Goal: Check status: Check status

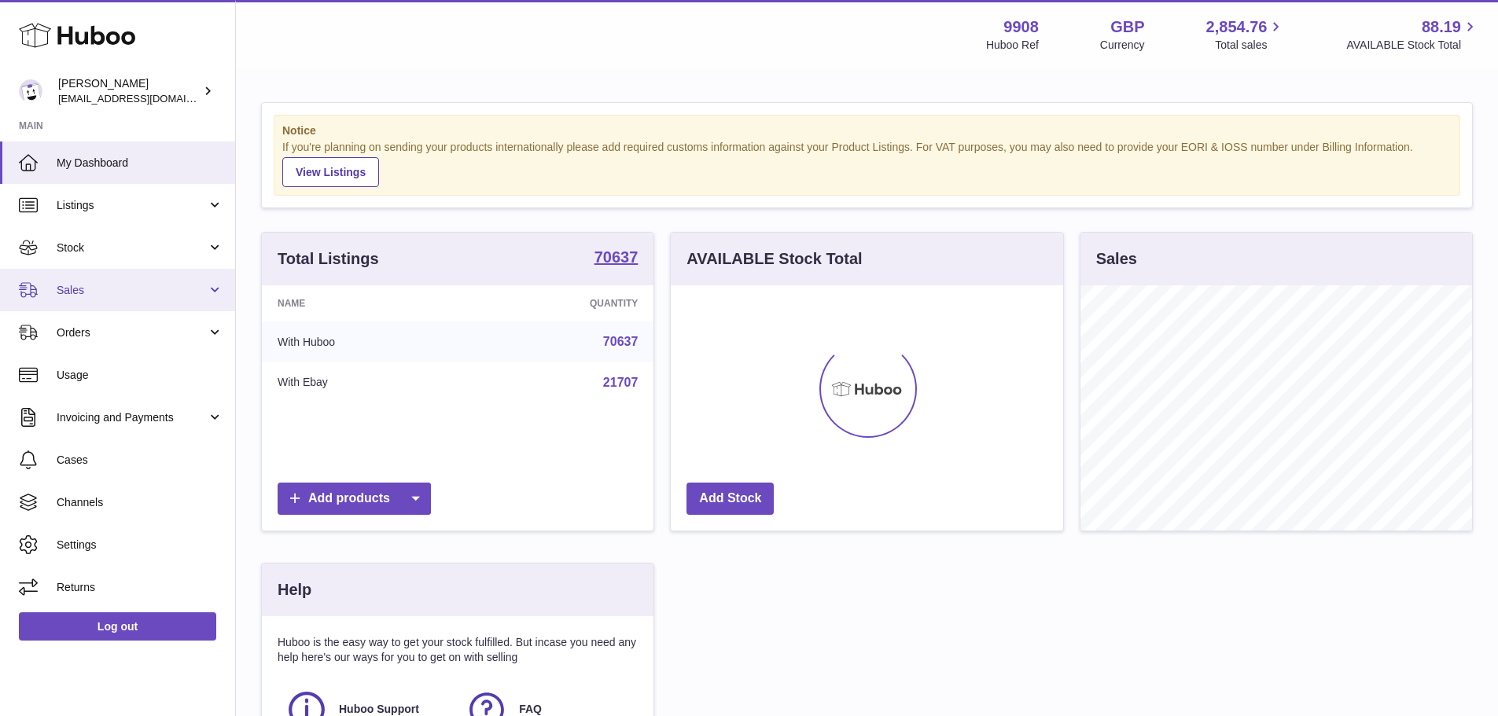
scroll to position [245, 392]
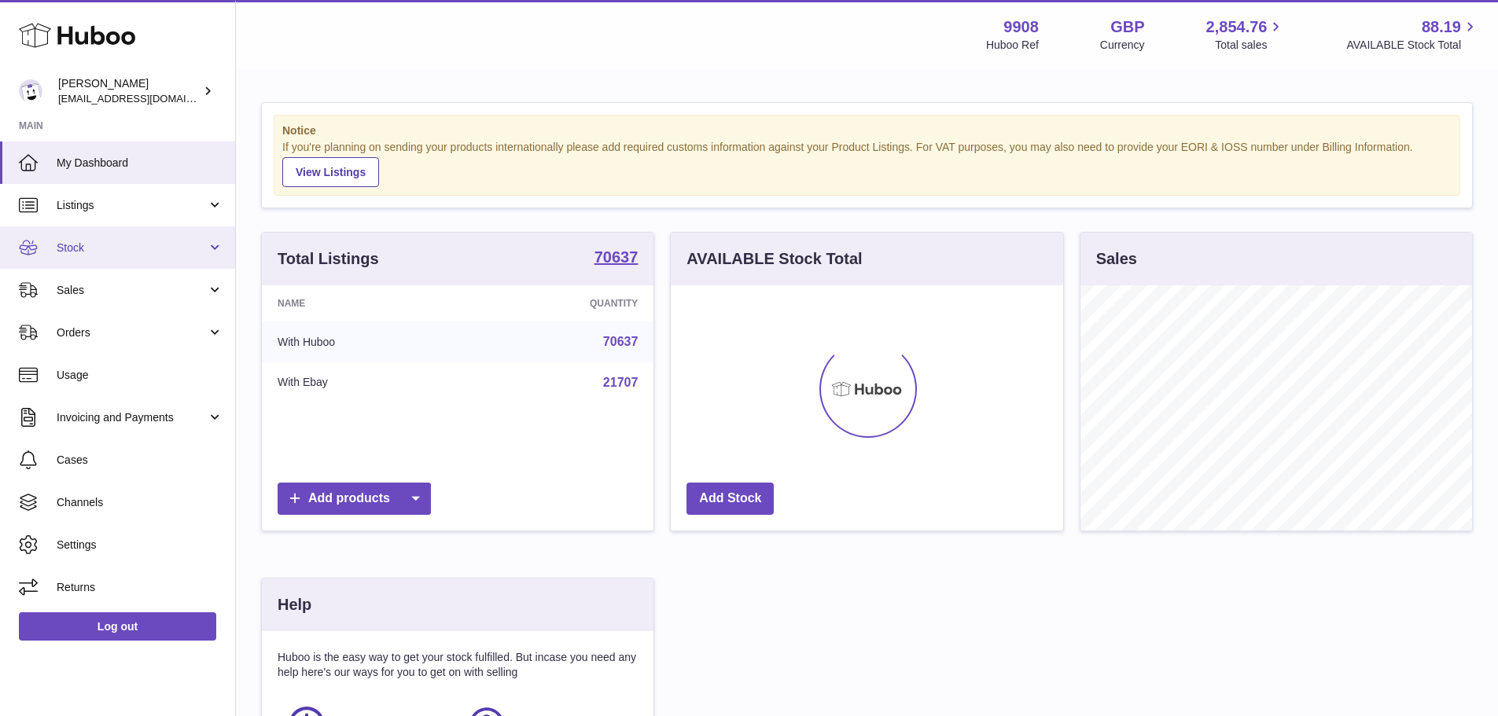
click at [160, 250] on span "Stock" at bounding box center [132, 248] width 150 height 15
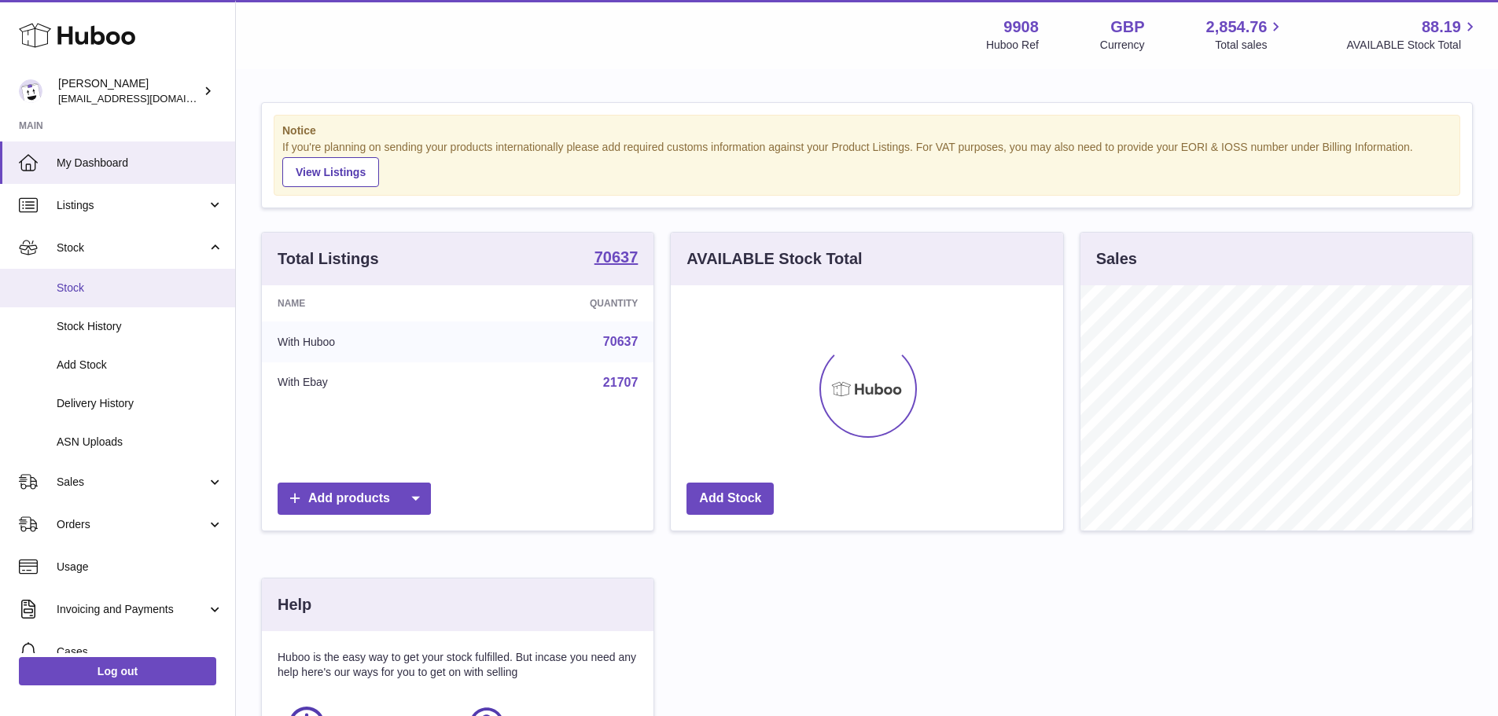
click at [145, 288] on span "Stock" at bounding box center [140, 288] width 167 height 15
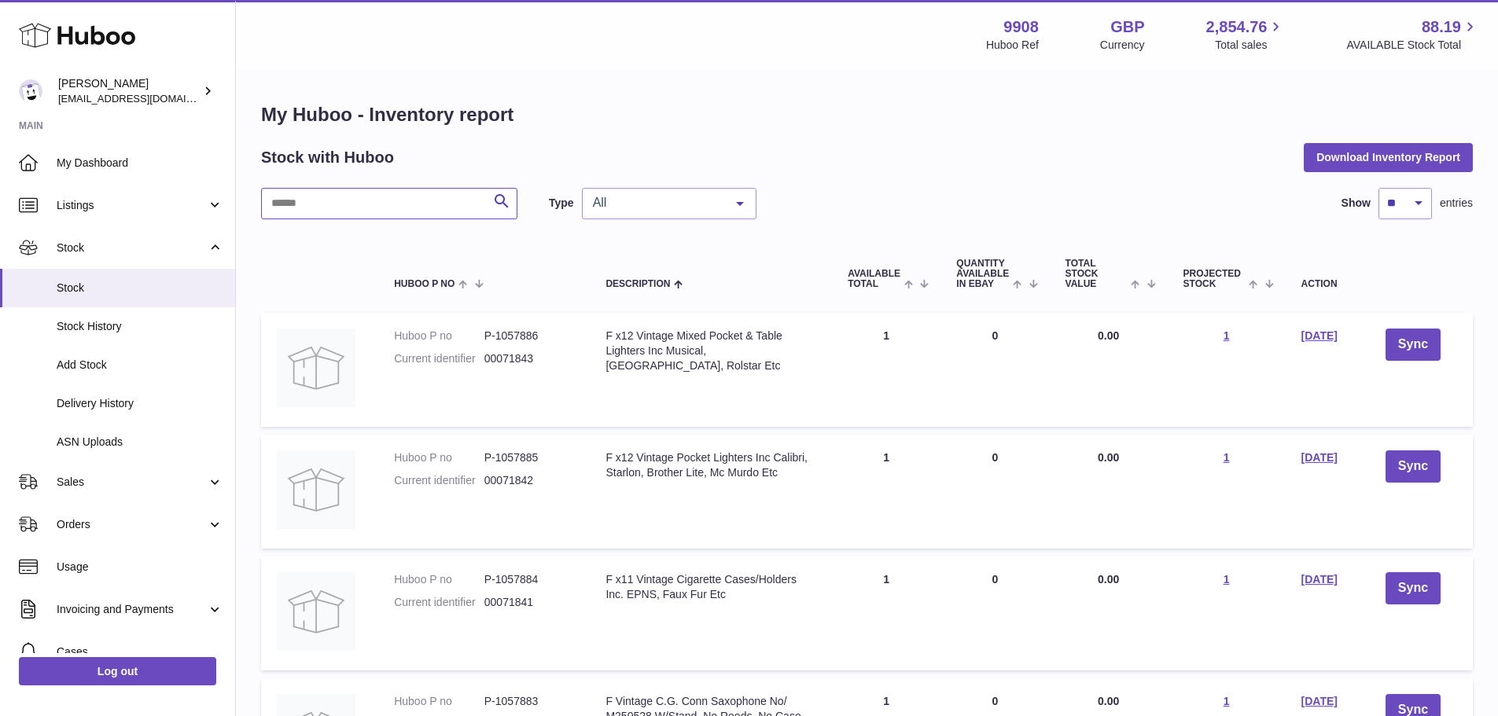
click at [385, 215] on input "text" at bounding box center [389, 203] width 256 height 31
paste input "*******"
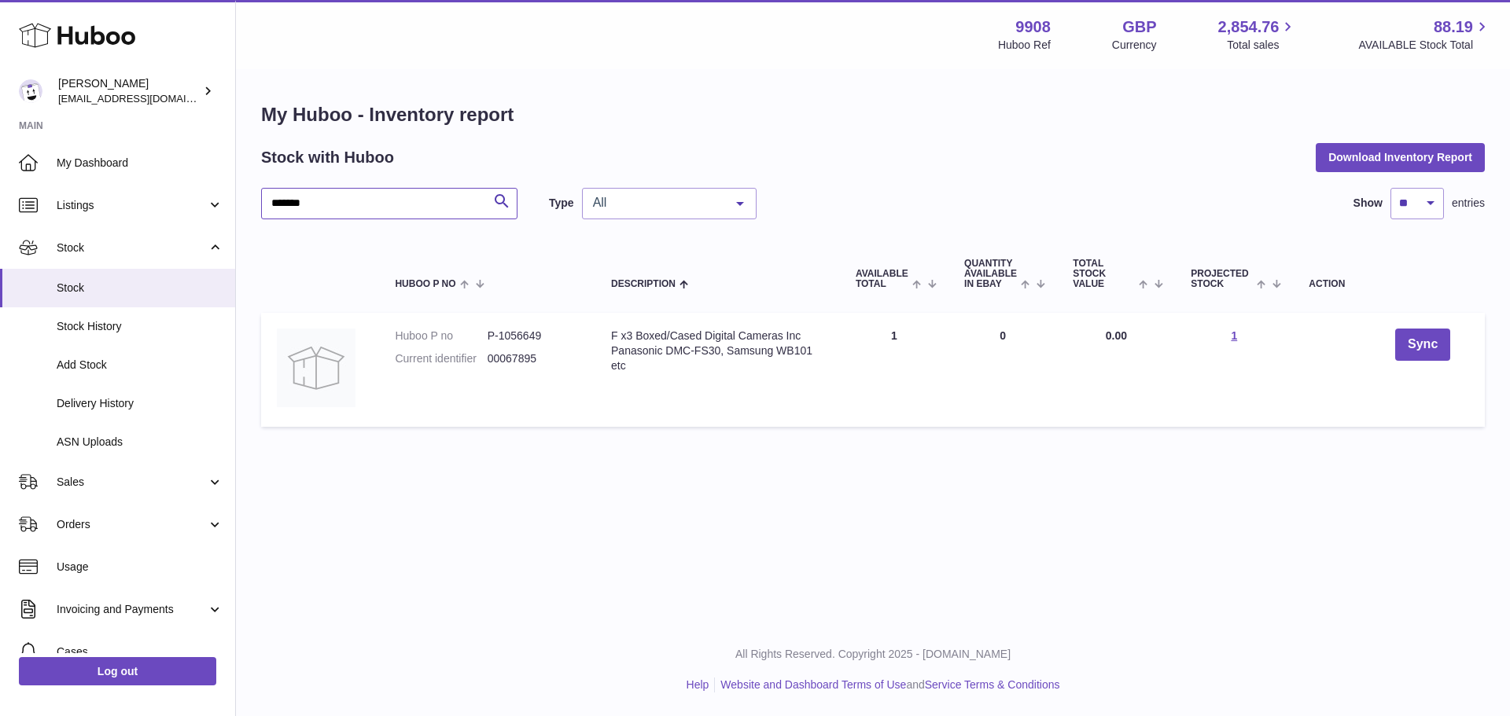
type input "*******"
click at [523, 334] on dd "P-1056649" at bounding box center [534, 336] width 92 height 15
copy dd "1056649"
click at [128, 522] on span "Orders" at bounding box center [132, 524] width 150 height 15
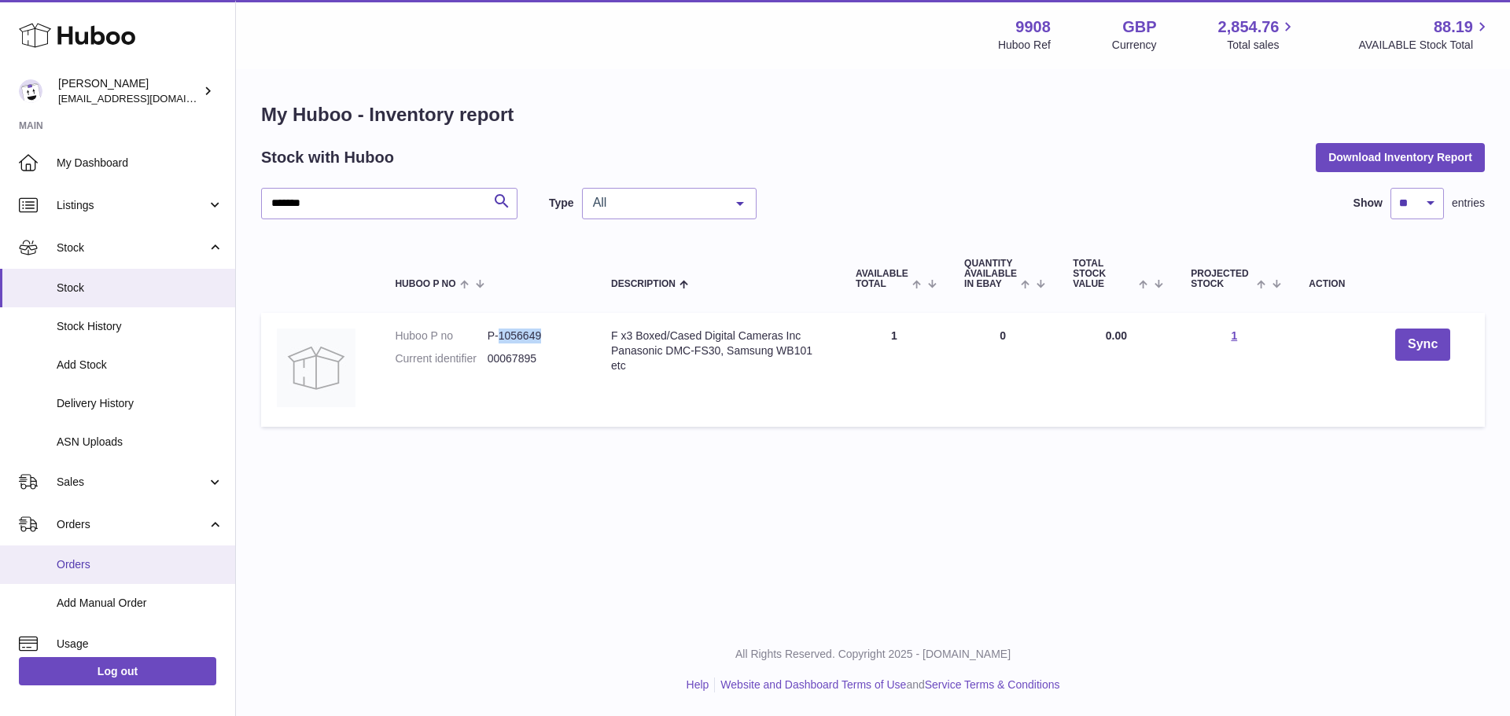
click at [146, 563] on span "Orders" at bounding box center [140, 565] width 167 height 15
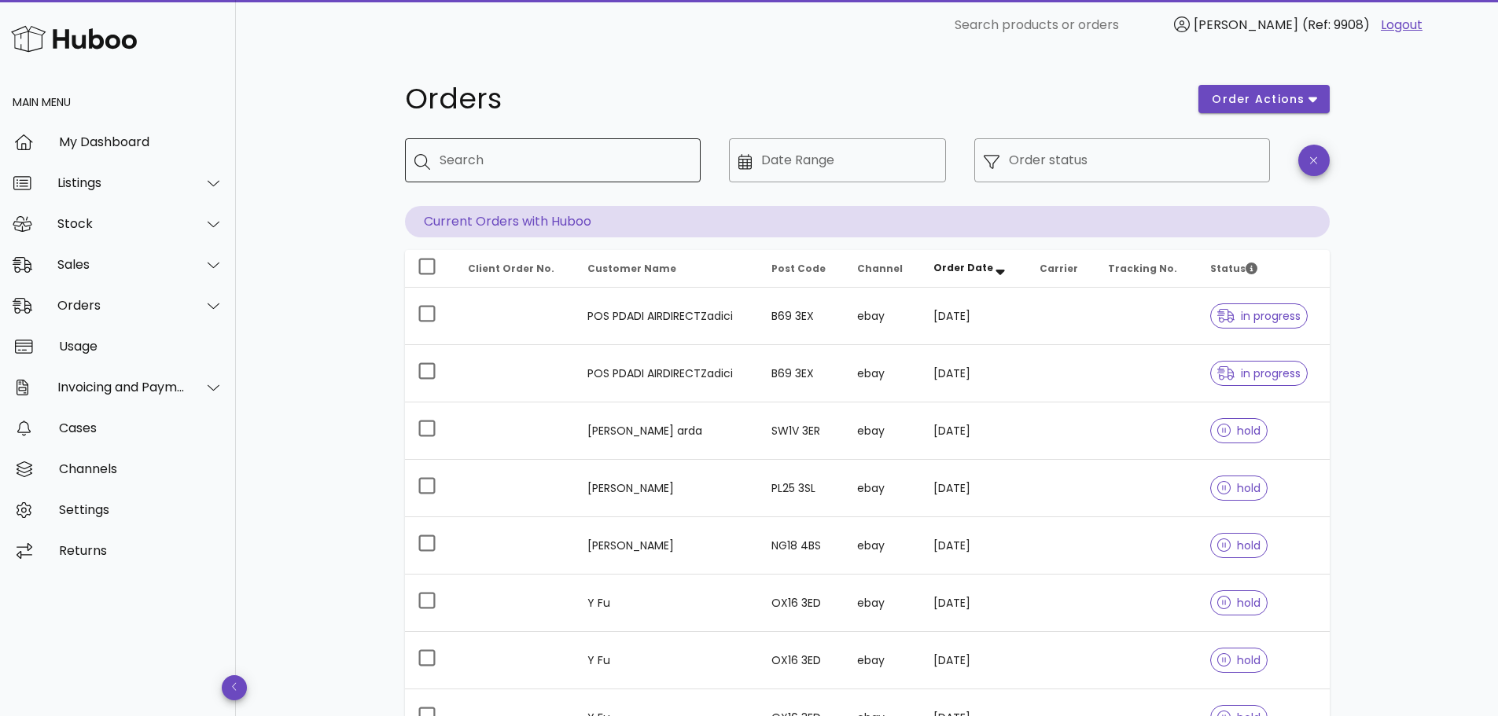
click at [499, 157] on input "Search" at bounding box center [564, 160] width 249 height 25
paste input "*******"
type input "*******"
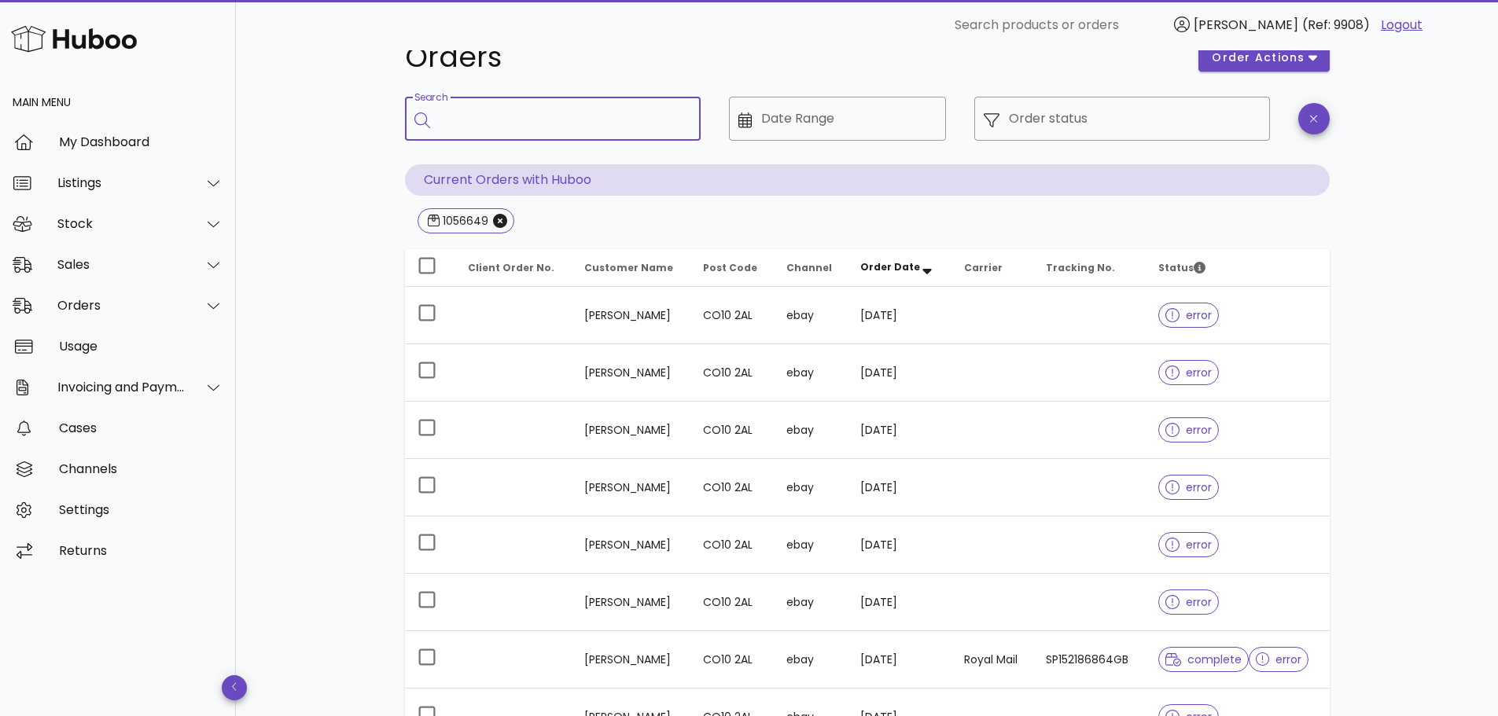
scroll to position [157, 0]
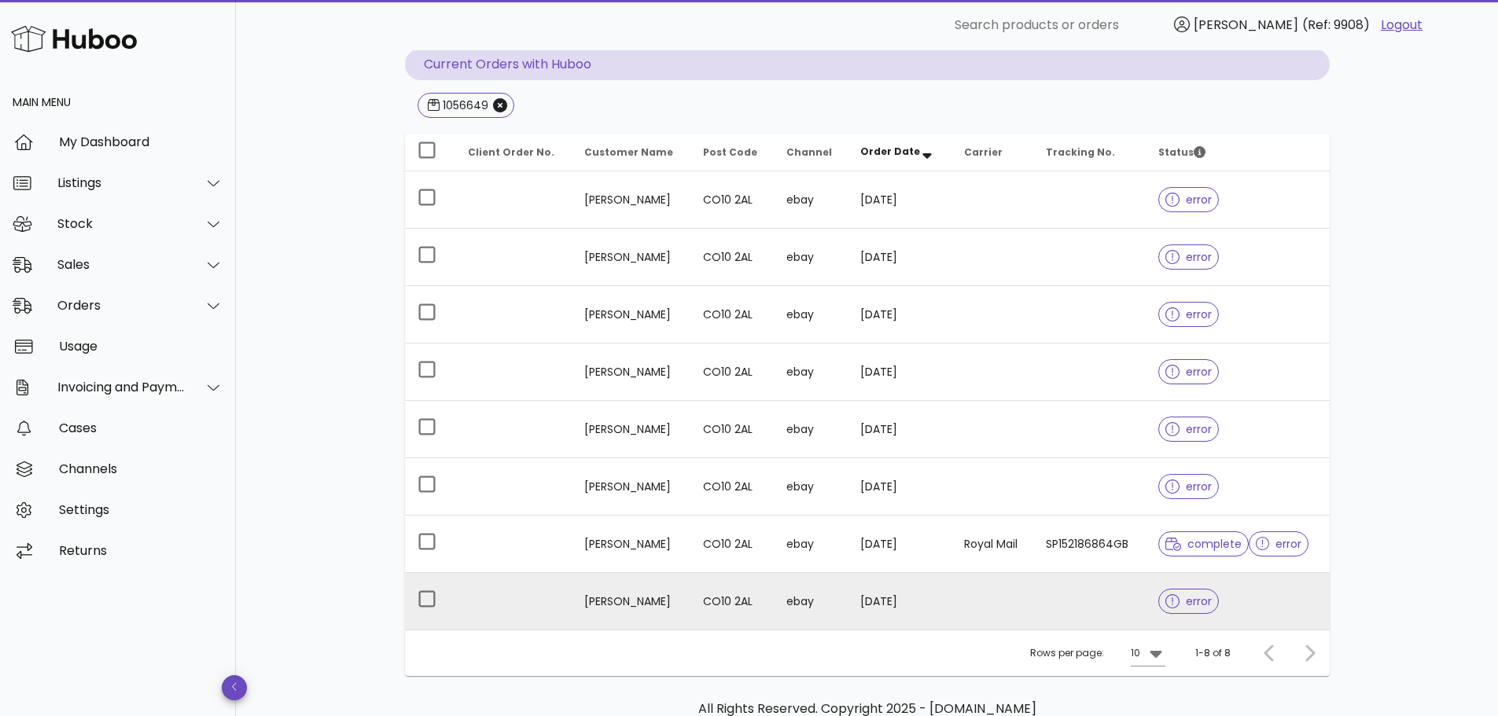
click at [1195, 602] on span "error" at bounding box center [1188, 601] width 46 height 11
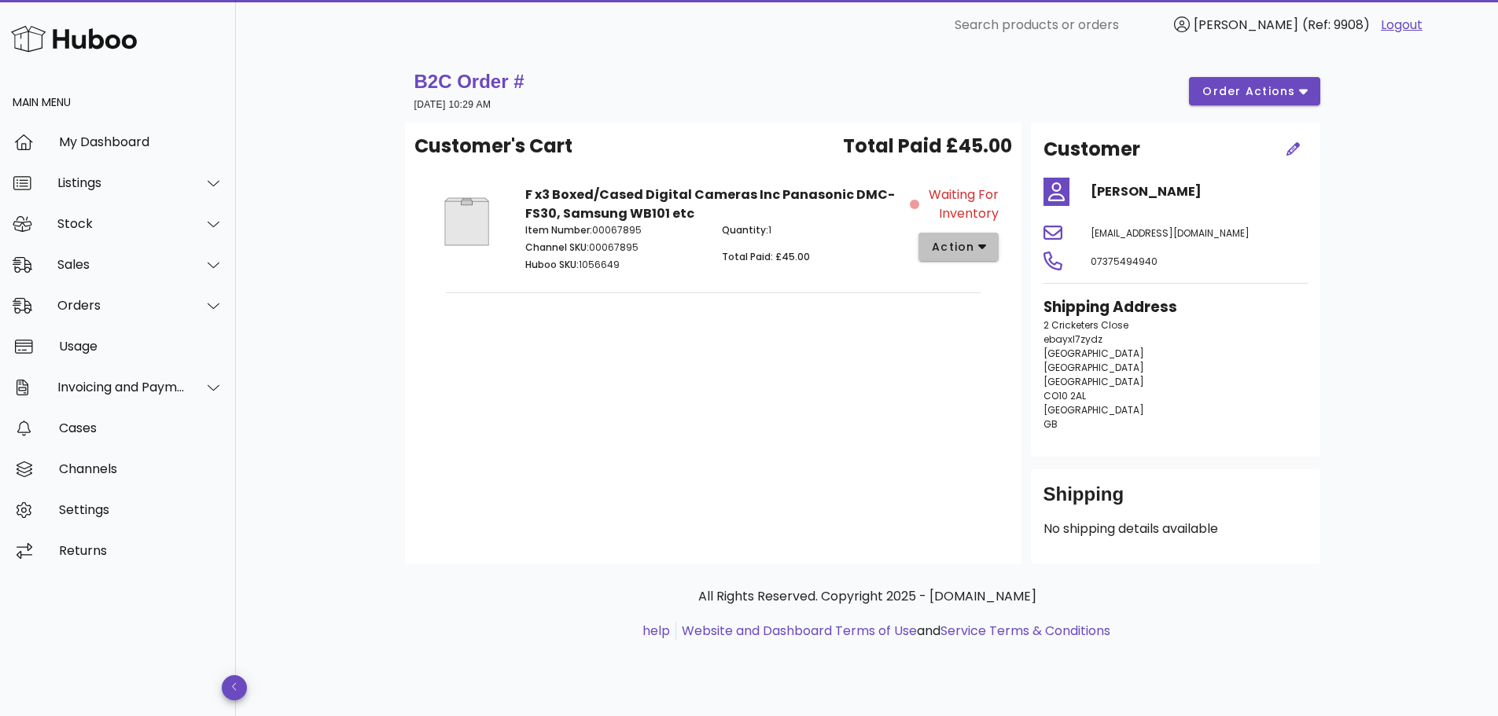
click at [989, 252] on button "action" at bounding box center [959, 247] width 81 height 28
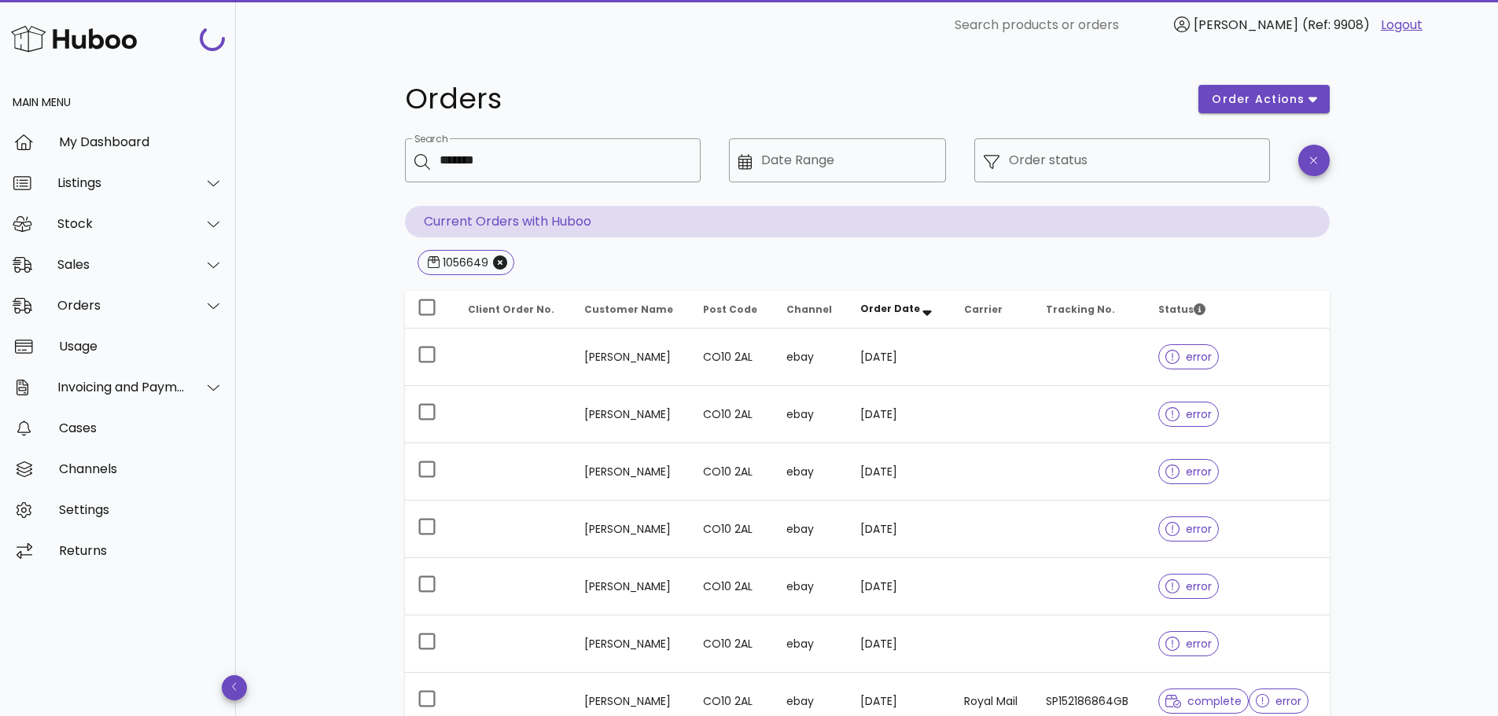
scroll to position [157, 0]
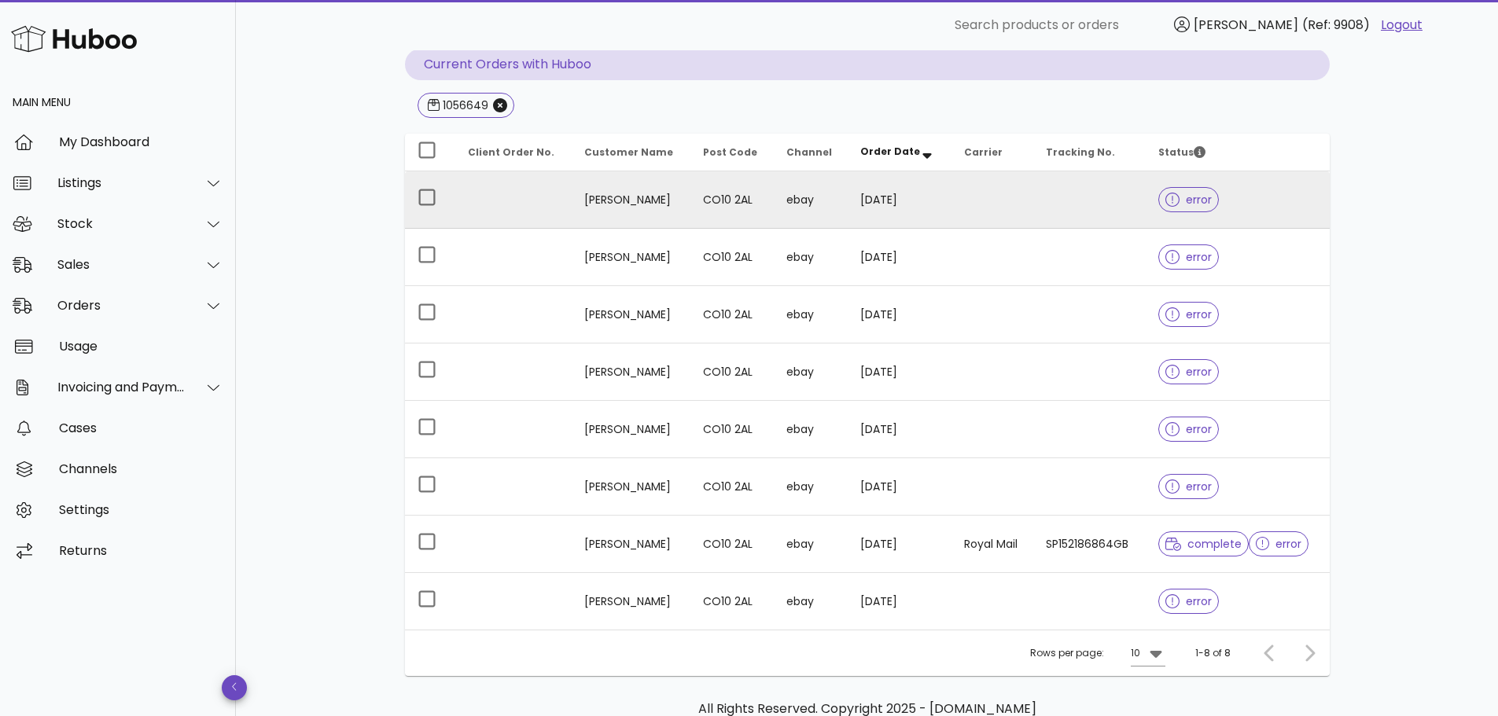
click at [1171, 202] on icon at bounding box center [1172, 200] width 14 height 14
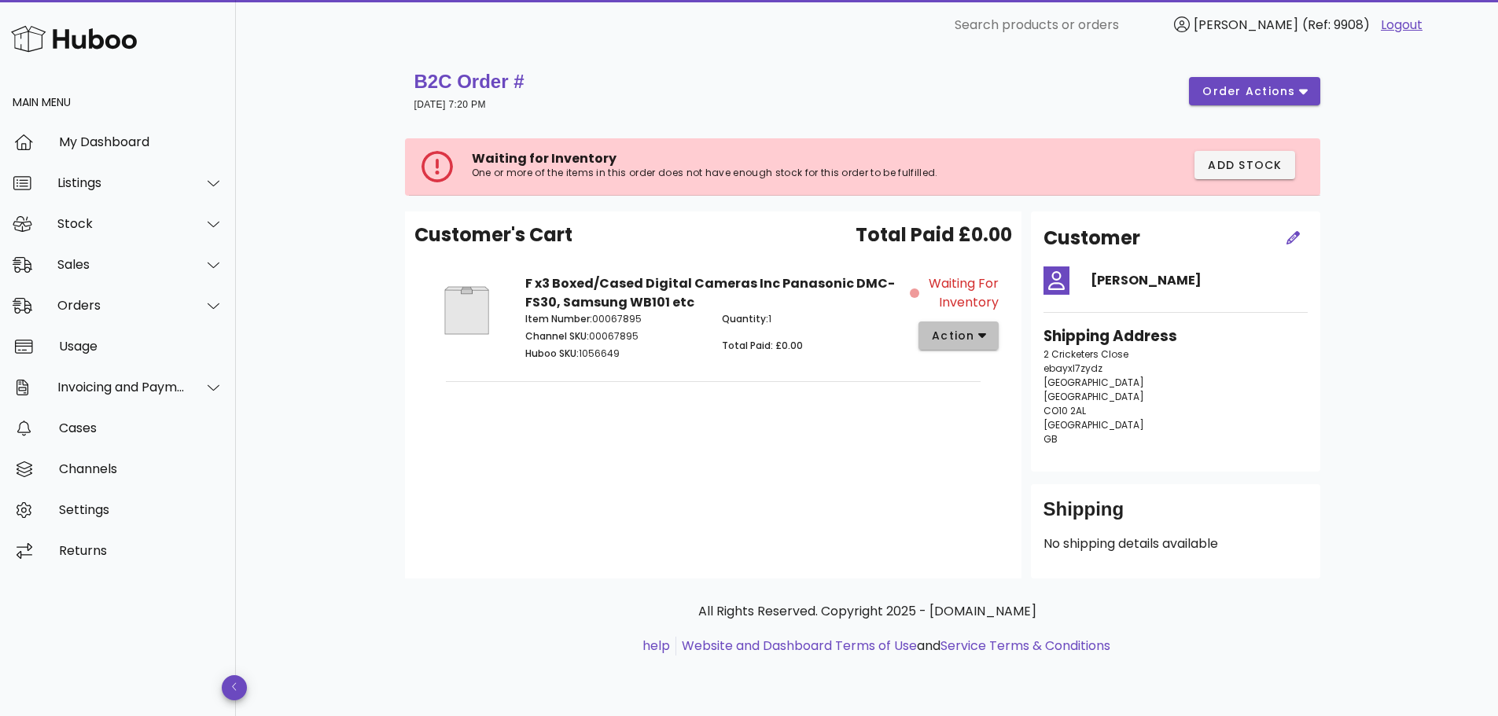
click at [948, 337] on span "action" at bounding box center [953, 336] width 44 height 17
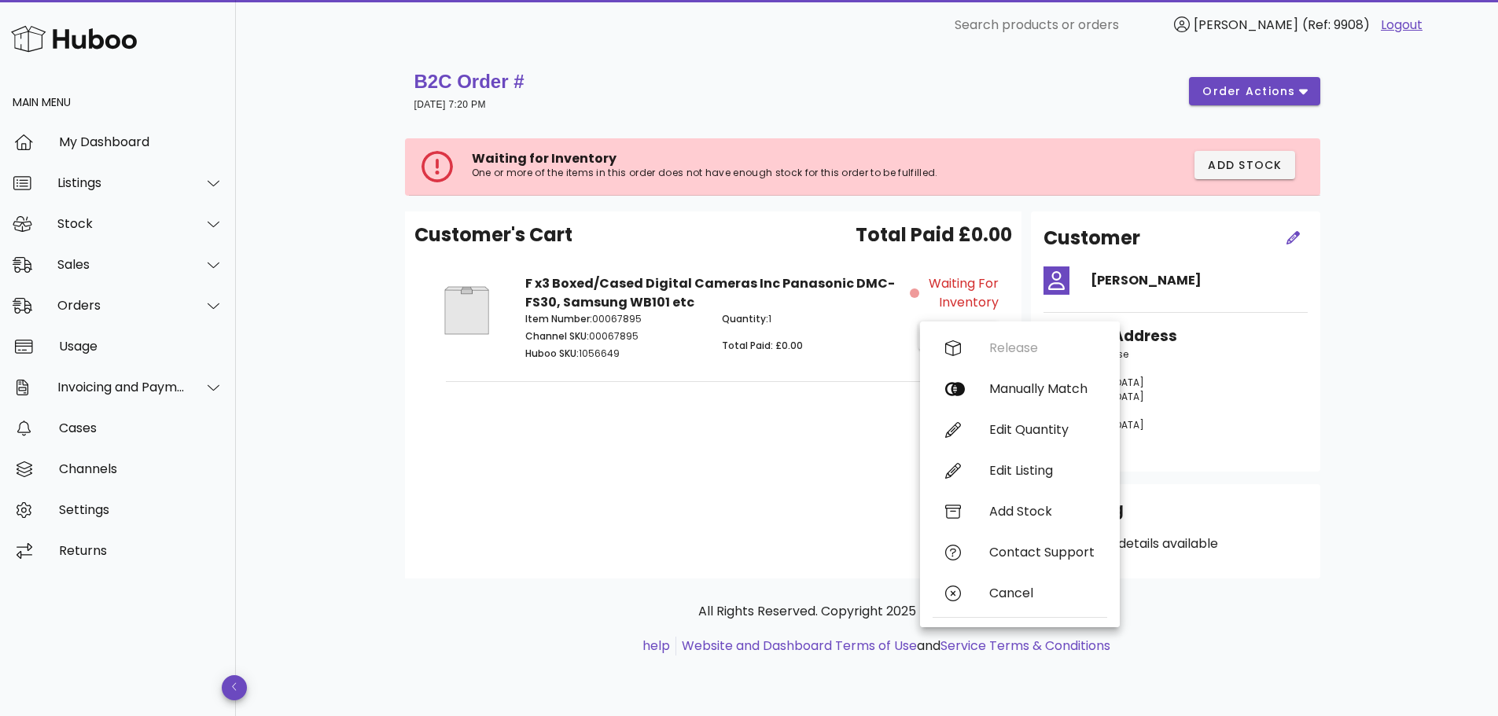
click at [600, 349] on p "Huboo SKU: 1056649" at bounding box center [614, 354] width 179 height 14
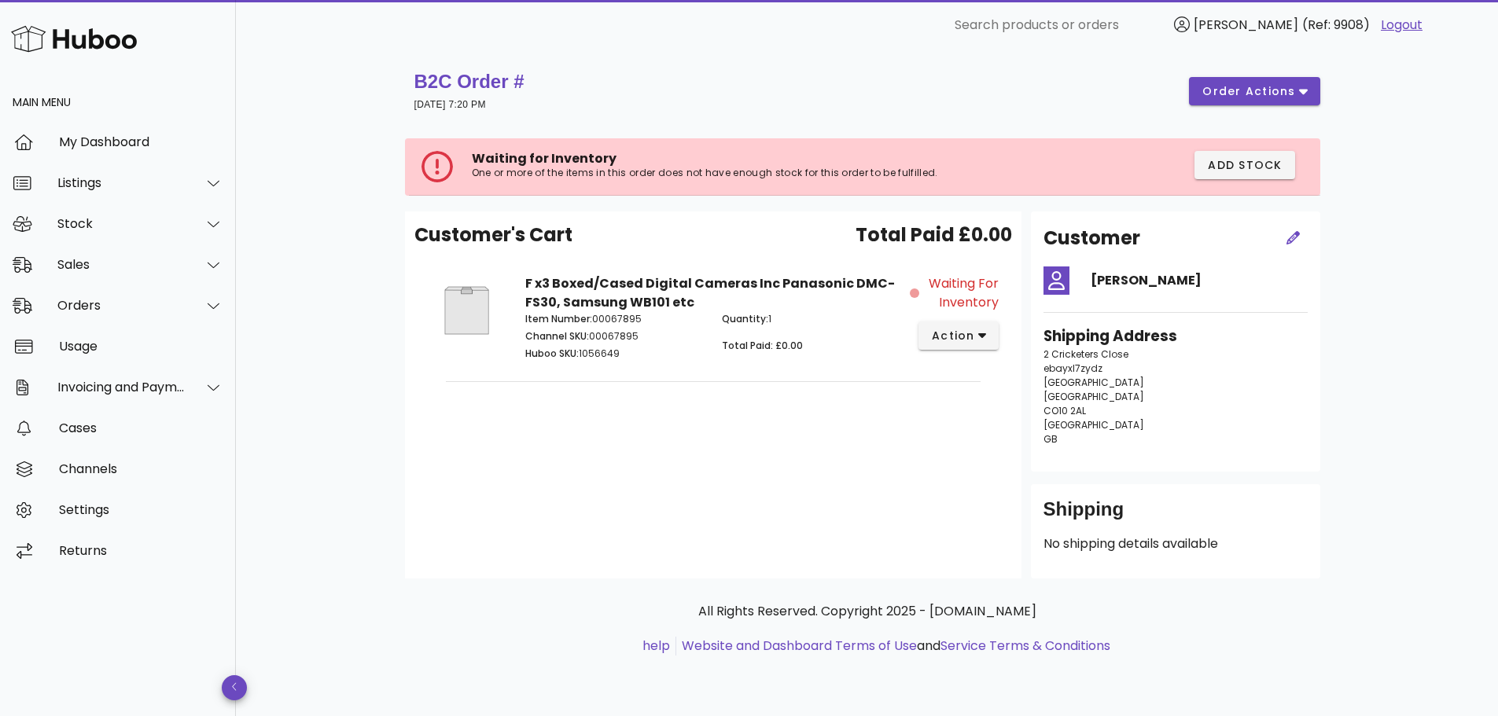
click at [600, 349] on p "Huboo SKU: 1056649" at bounding box center [614, 354] width 179 height 14
copy p "1056649"
